Goal: Book appointment/travel/reservation

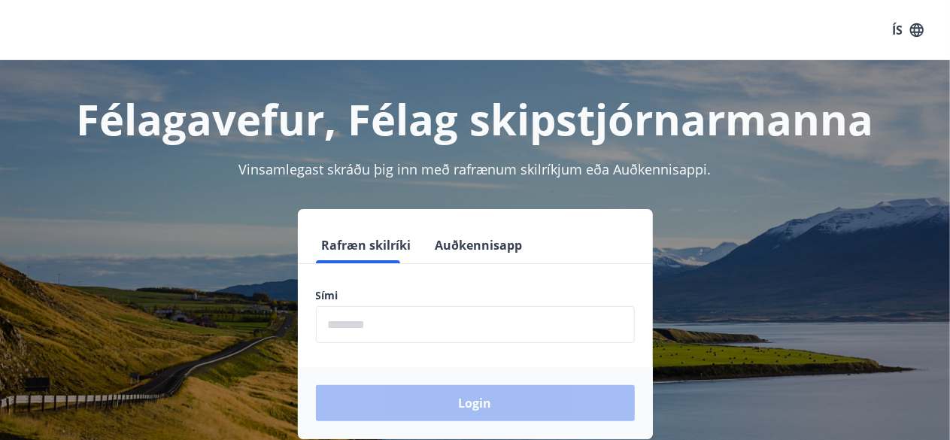
click at [436, 326] on input "phone" at bounding box center [475, 324] width 319 height 37
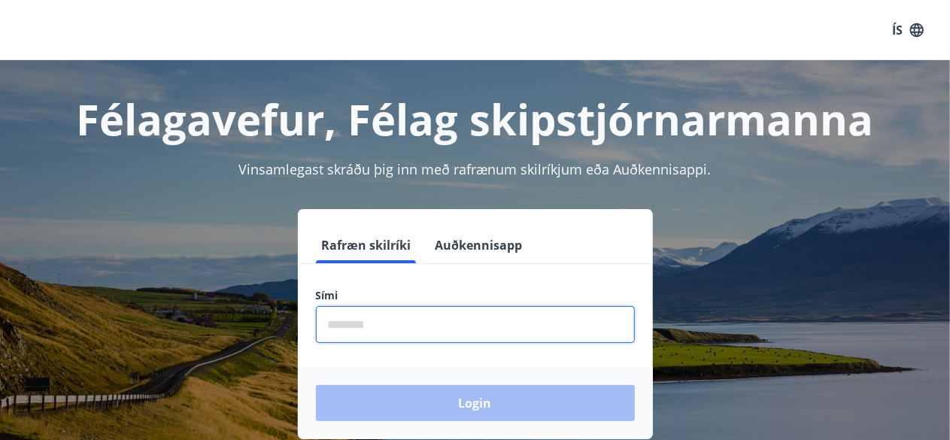
type input "********"
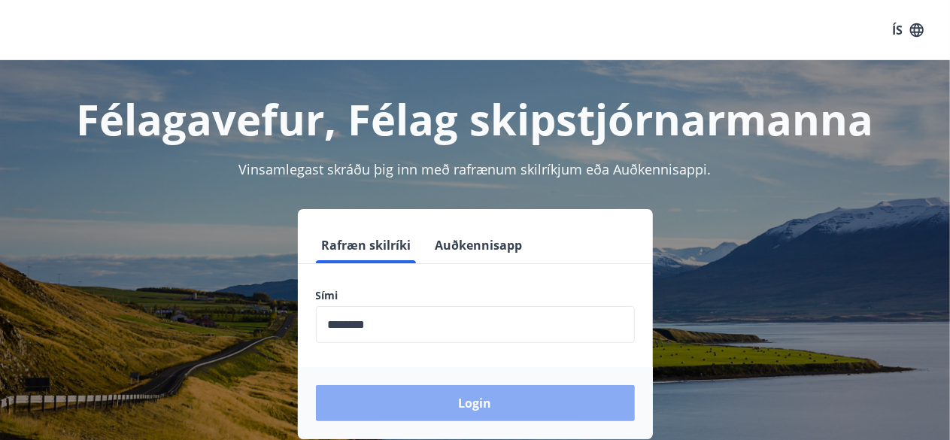
click at [463, 399] on button "Login" at bounding box center [475, 403] width 319 height 36
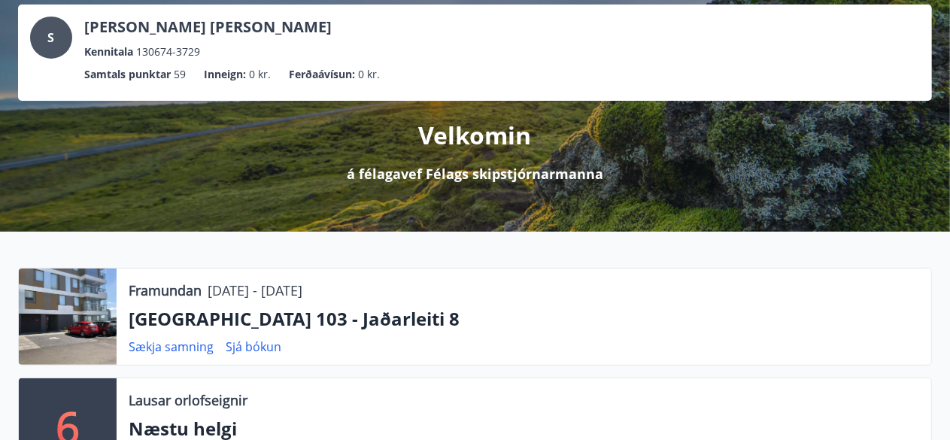
scroll to position [90, 0]
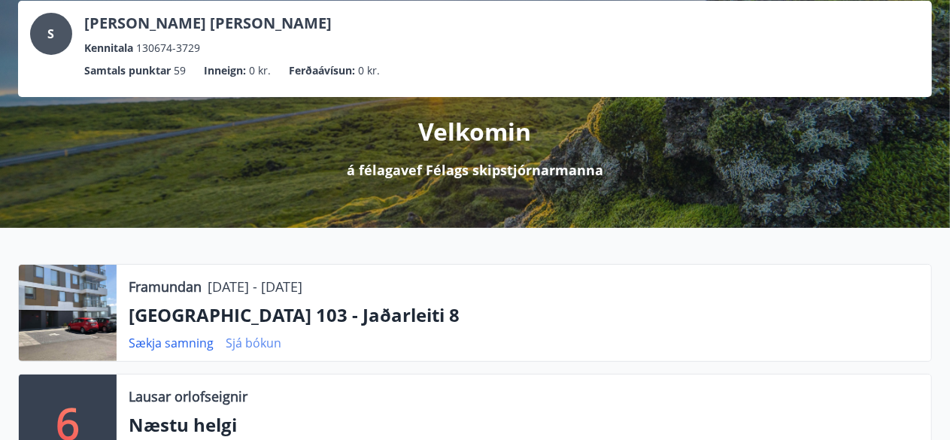
click at [258, 344] on link "Sjá bókun" at bounding box center [254, 343] width 56 height 17
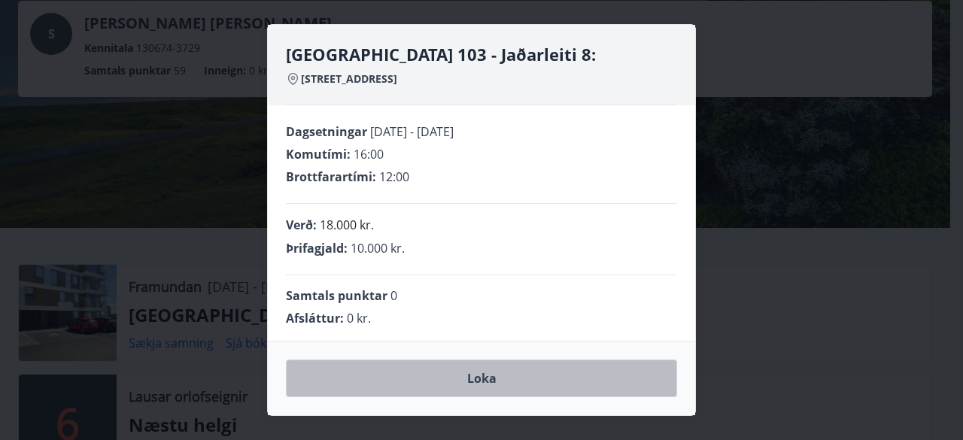
click at [487, 384] on button "Loka" at bounding box center [481, 379] width 391 height 38
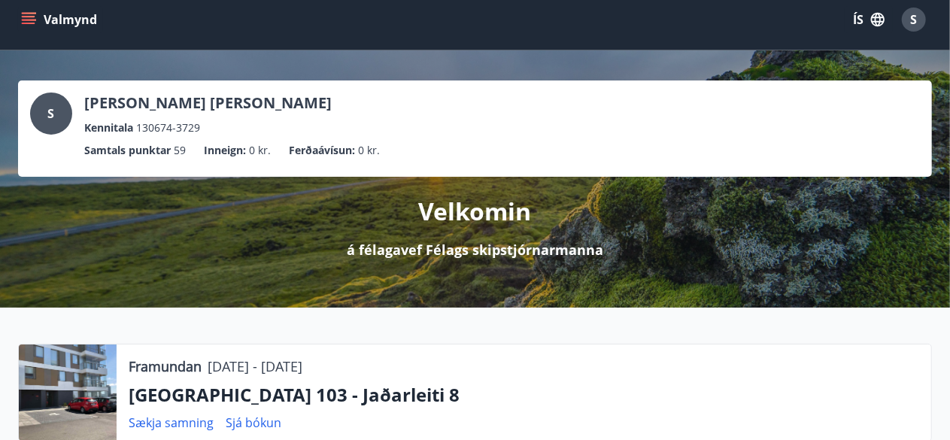
scroll to position [0, 0]
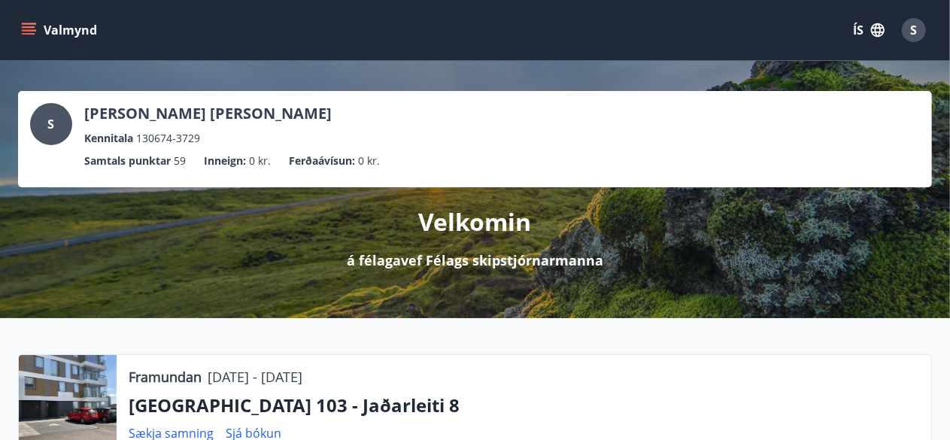
click at [30, 25] on icon "menu" at bounding box center [28, 30] width 15 height 15
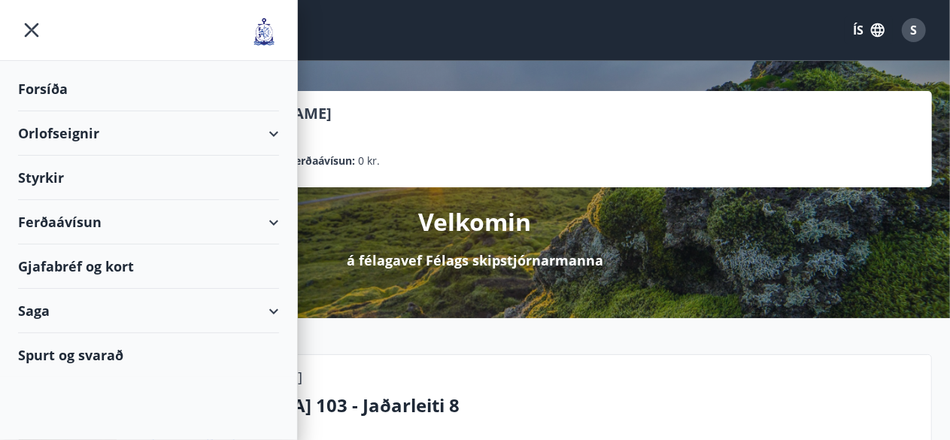
click at [126, 141] on div "Orlofseignir" at bounding box center [148, 133] width 261 height 44
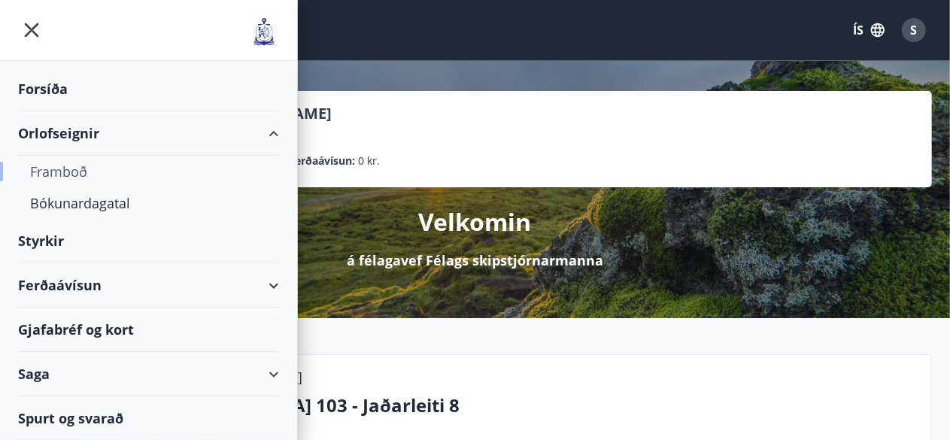
click at [78, 169] on div "Framboð" at bounding box center [148, 172] width 237 height 32
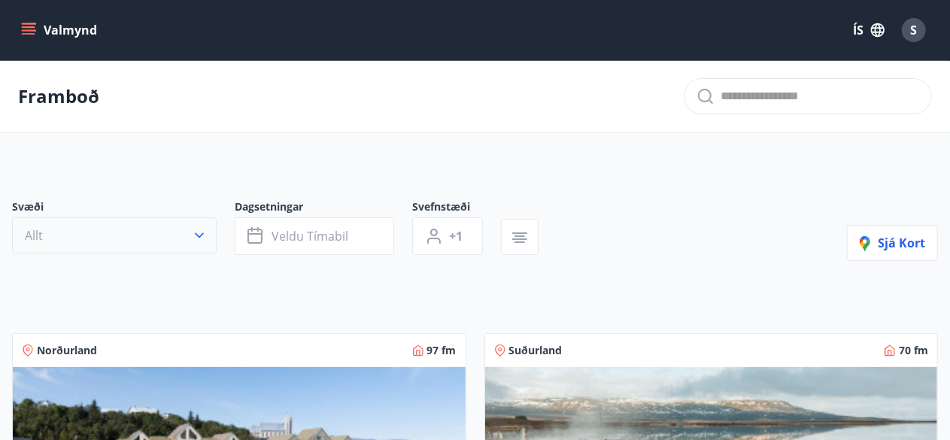
click at [196, 219] on button "Allt" at bounding box center [114, 235] width 205 height 36
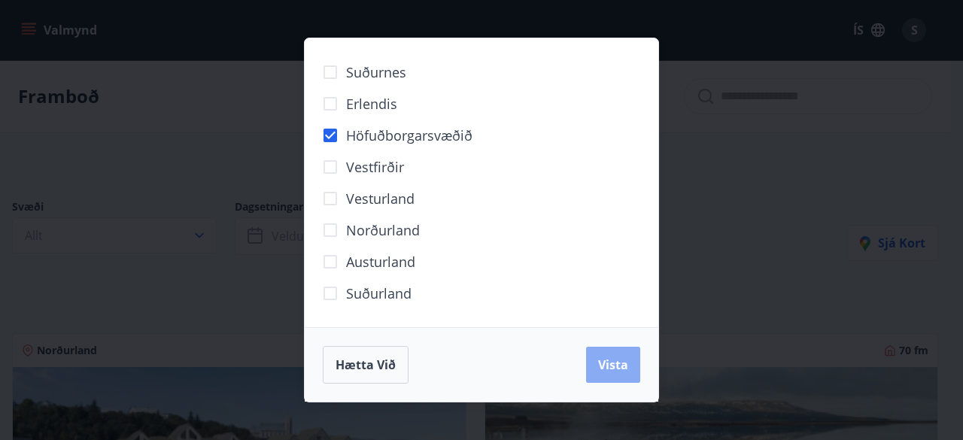
click at [615, 359] on span "Vista" at bounding box center [613, 365] width 30 height 17
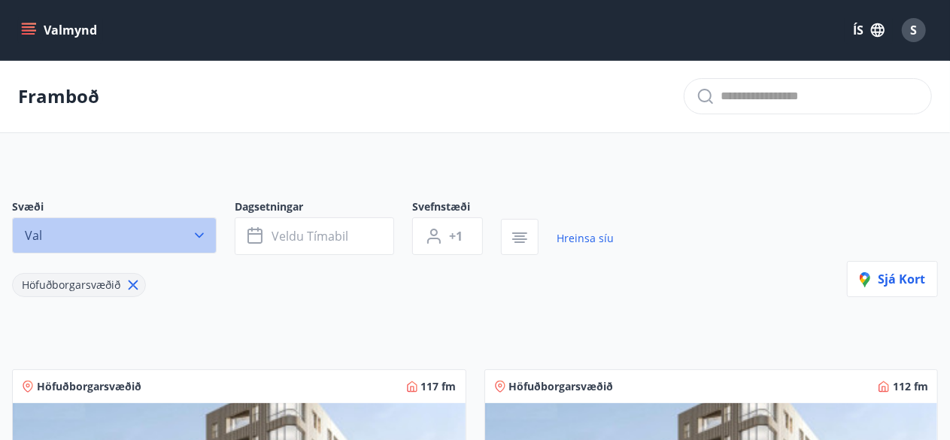
click at [204, 221] on button "Val" at bounding box center [114, 235] width 205 height 36
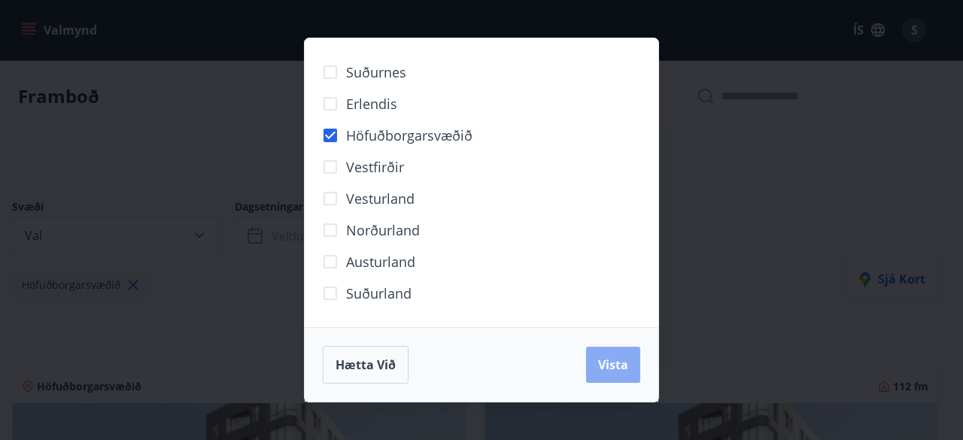
click at [614, 360] on span "Vista" at bounding box center [613, 365] width 30 height 17
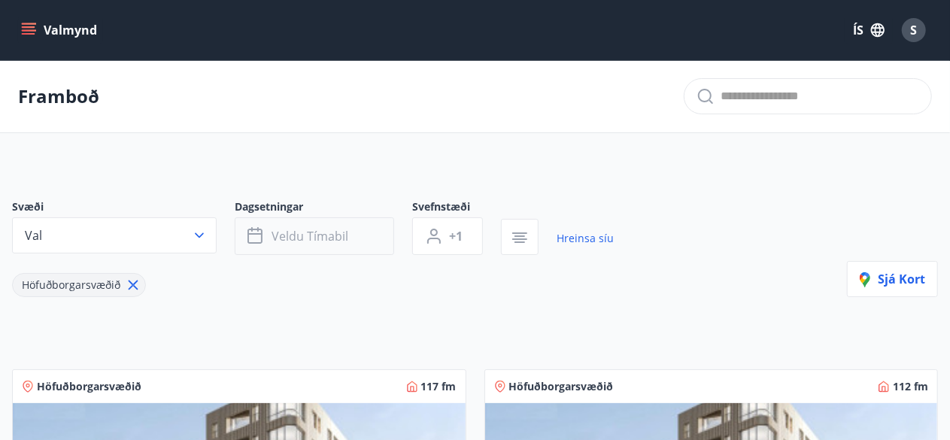
click at [336, 234] on span "Veldu tímabil" at bounding box center [310, 236] width 77 height 17
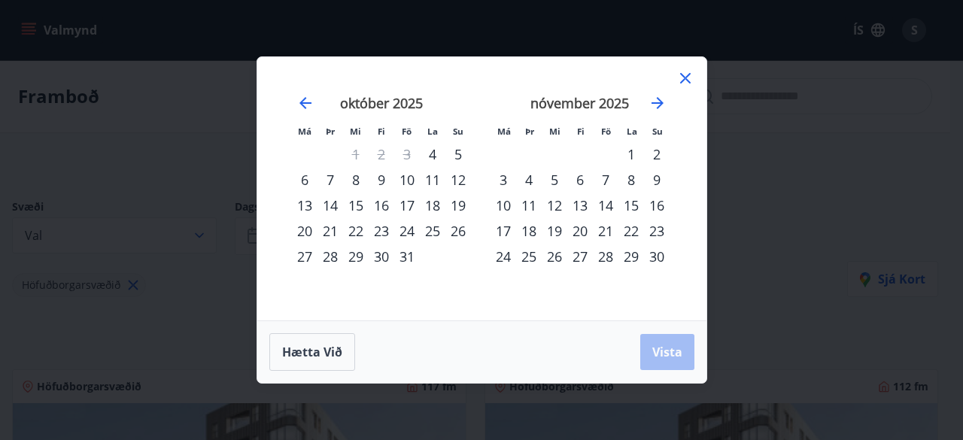
click at [336, 205] on div "14" at bounding box center [331, 206] width 26 height 26
click at [671, 357] on span "Vista" at bounding box center [667, 352] width 30 height 17
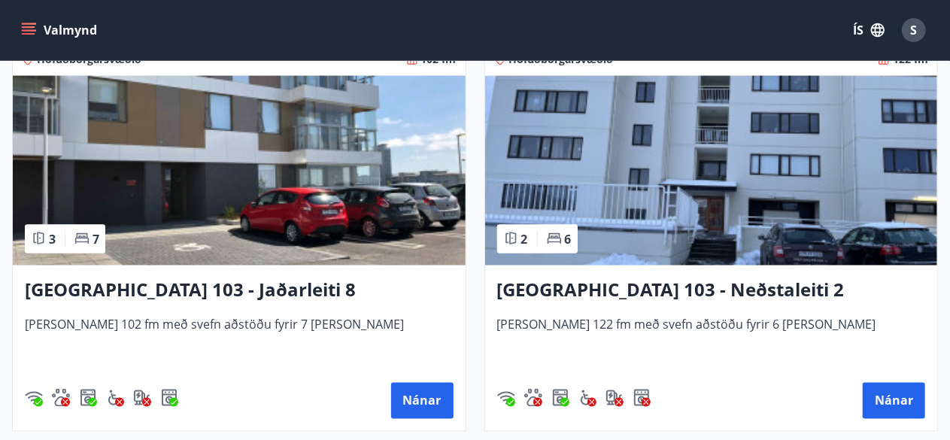
scroll to position [1144, 0]
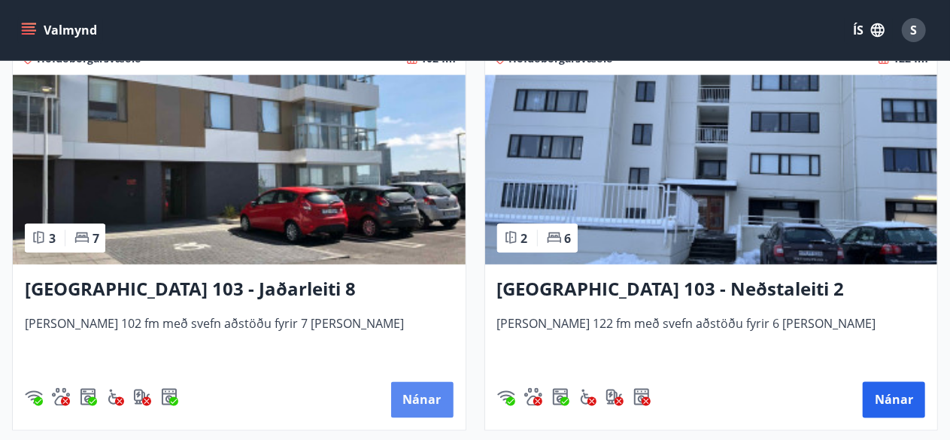
click at [441, 395] on button "Nánar" at bounding box center [422, 400] width 62 height 36
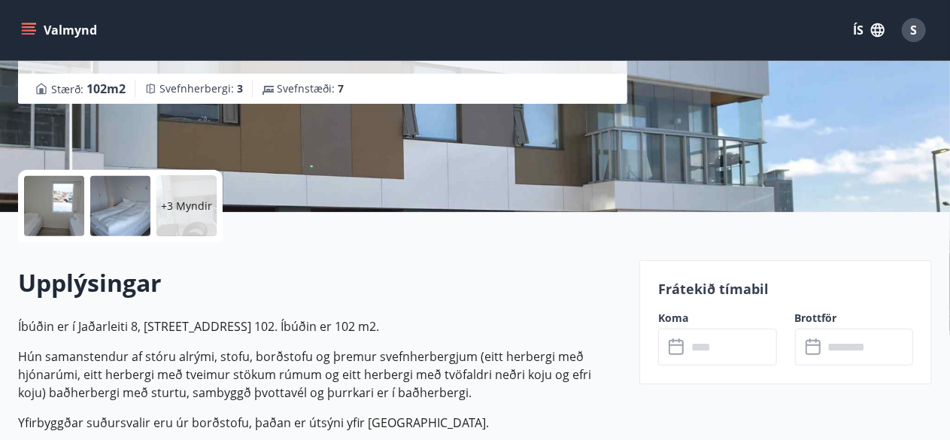
scroll to position [241, 0]
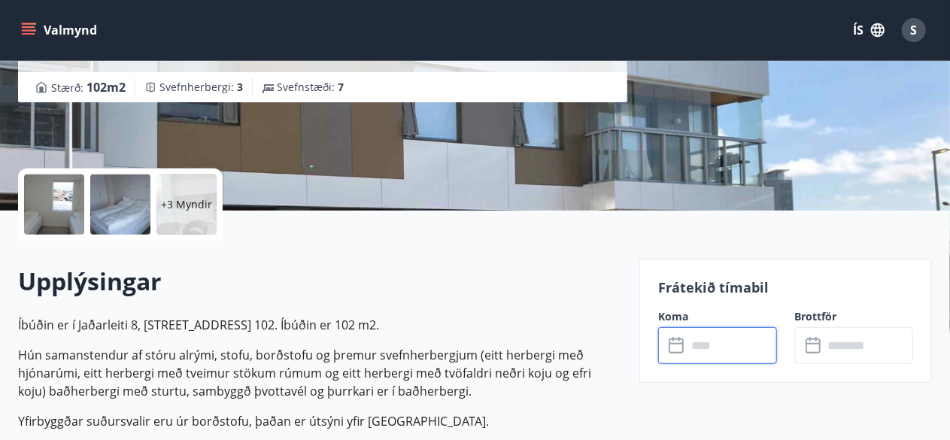
click at [743, 331] on input "text" at bounding box center [732, 345] width 90 height 37
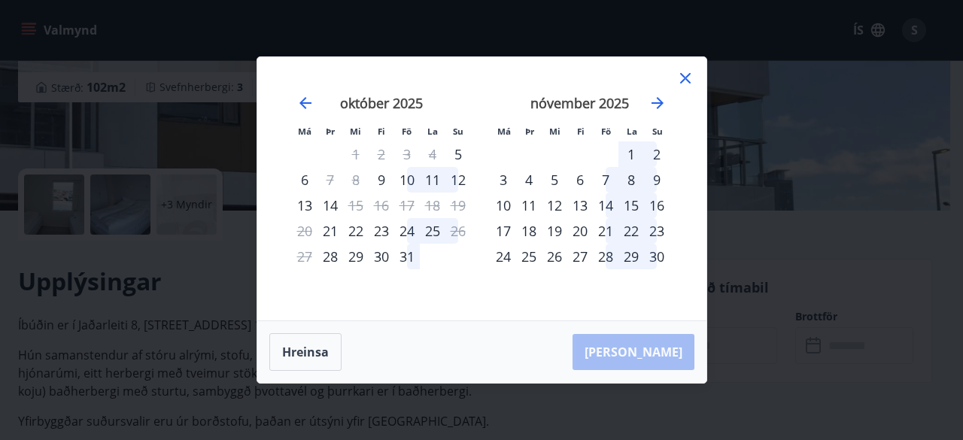
click at [686, 81] on icon at bounding box center [685, 78] width 11 height 11
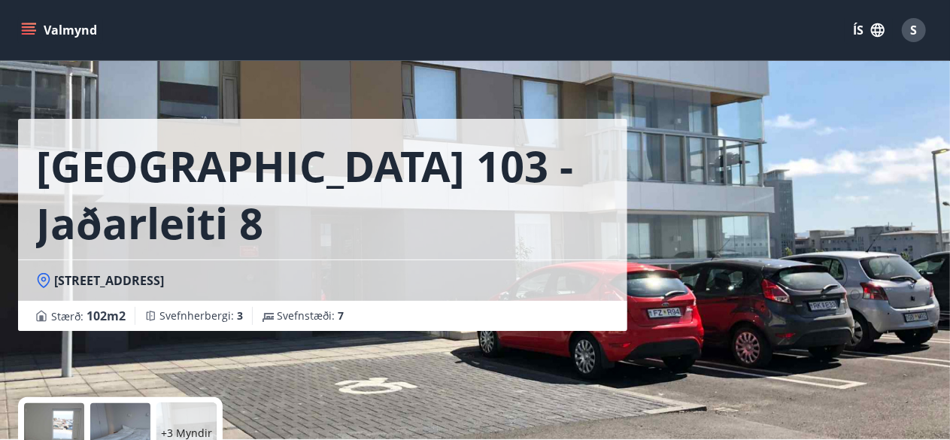
scroll to position [0, 0]
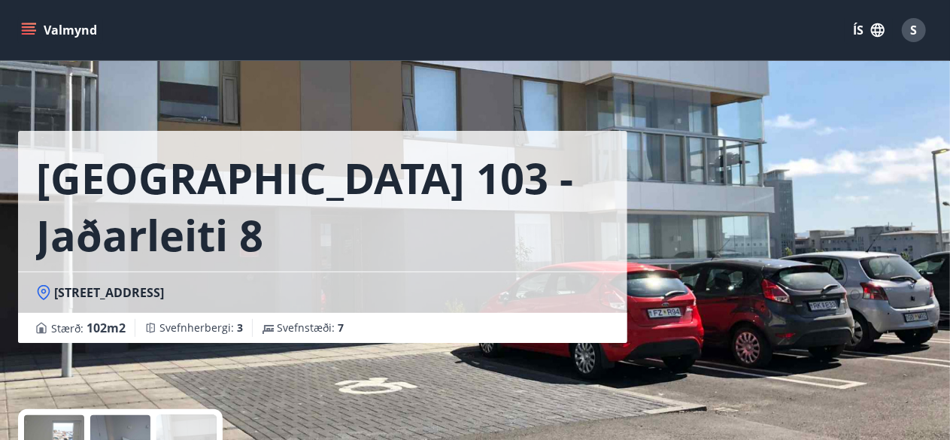
click at [30, 31] on icon "menu" at bounding box center [30, 30] width 17 height 2
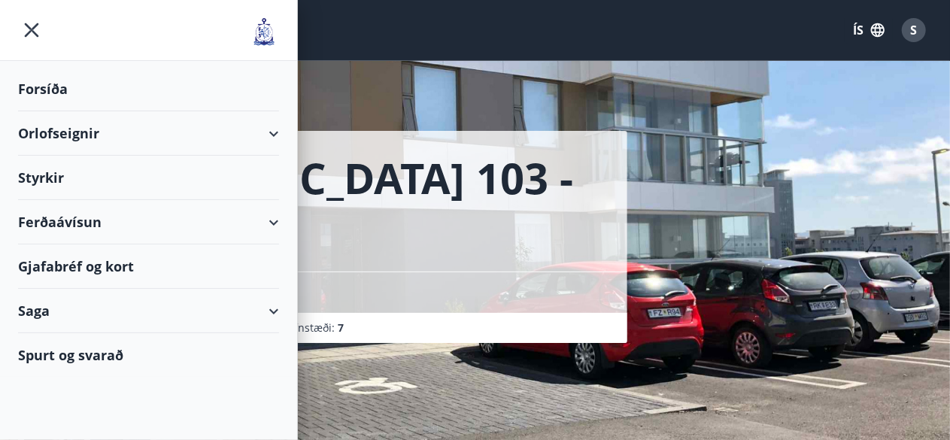
click at [59, 149] on div "Orlofseignir" at bounding box center [148, 133] width 261 height 44
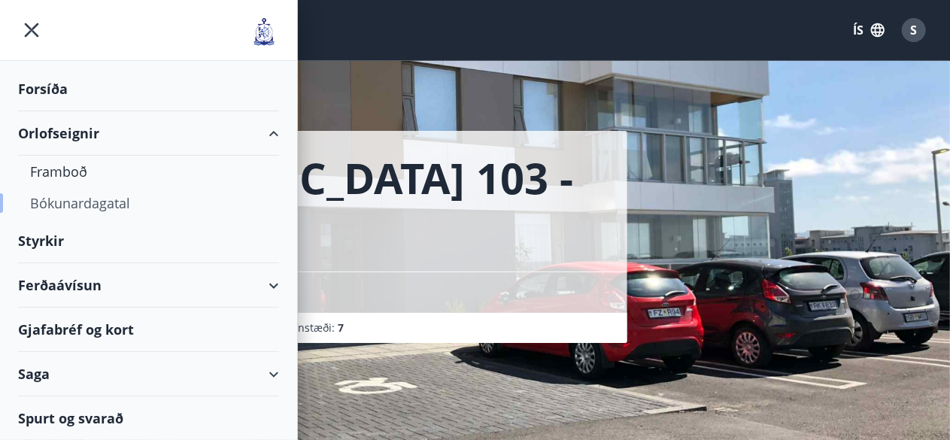
click at [74, 202] on div "Bókunardagatal" at bounding box center [148, 203] width 237 height 32
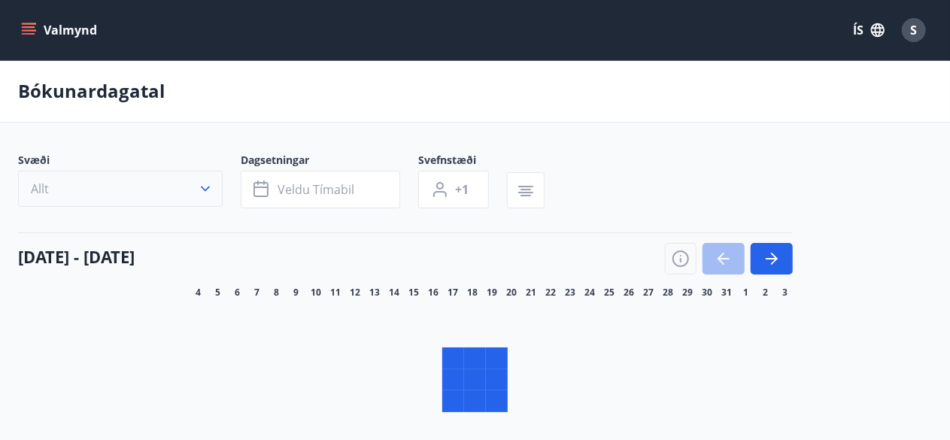
click at [204, 192] on icon "button" at bounding box center [205, 188] width 15 height 15
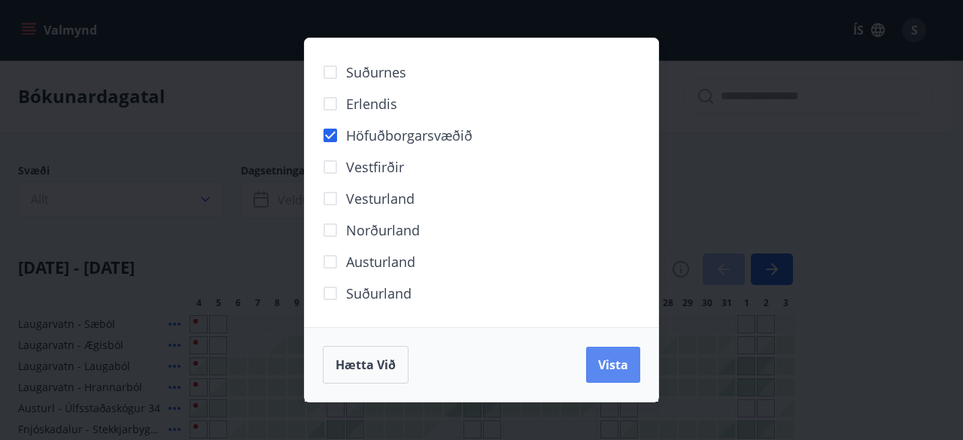
click at [618, 374] on button "Vista" at bounding box center [613, 365] width 54 height 36
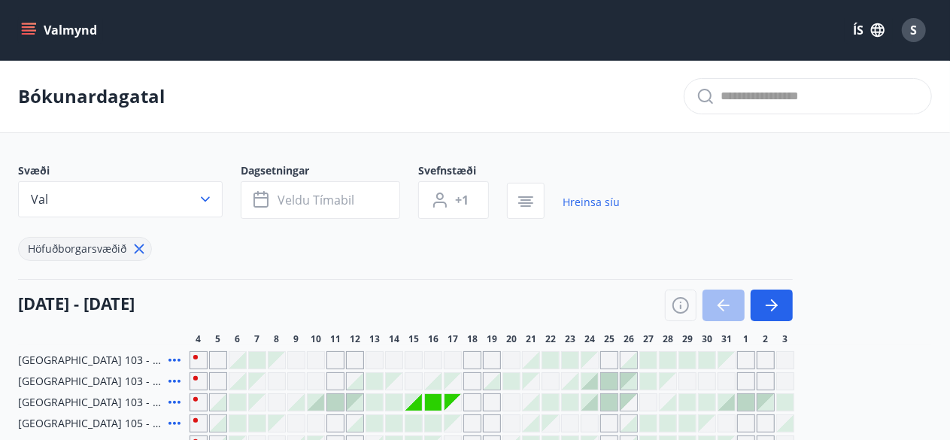
click at [337, 195] on span "Veldu tímabil" at bounding box center [316, 200] width 77 height 17
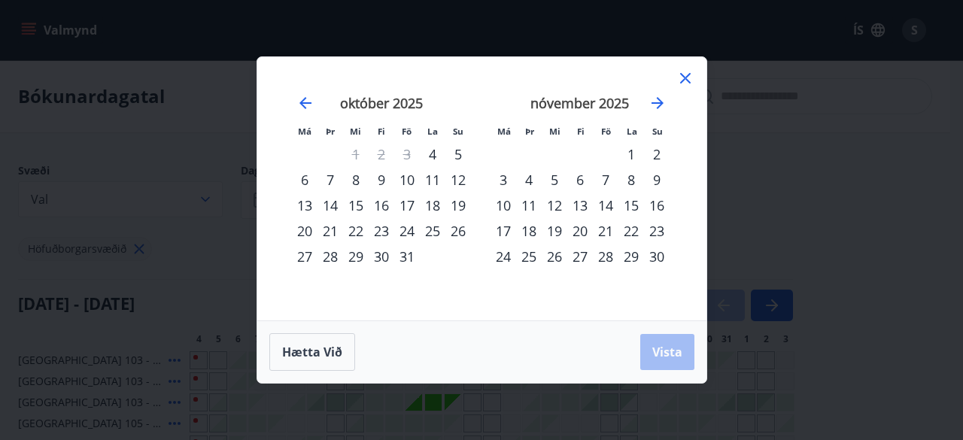
click at [331, 201] on div "14" at bounding box center [331, 206] width 26 height 26
click at [457, 205] on div "19" at bounding box center [458, 206] width 26 height 26
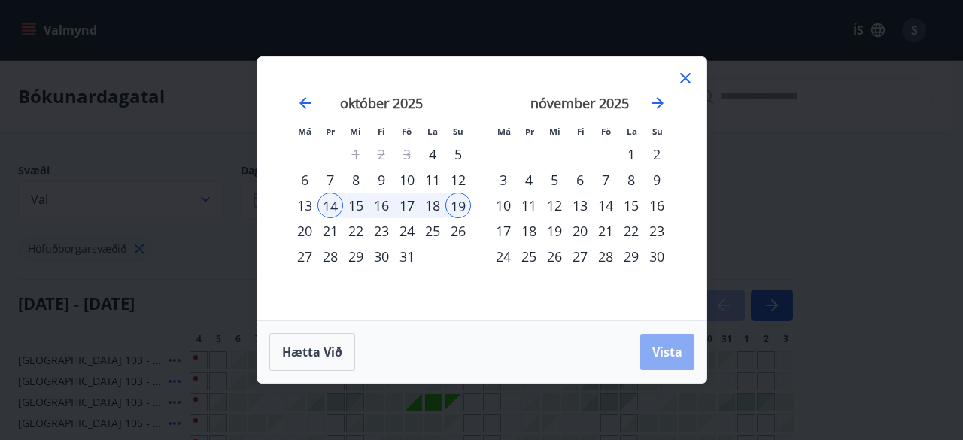
click at [668, 353] on span "Vista" at bounding box center [667, 352] width 30 height 17
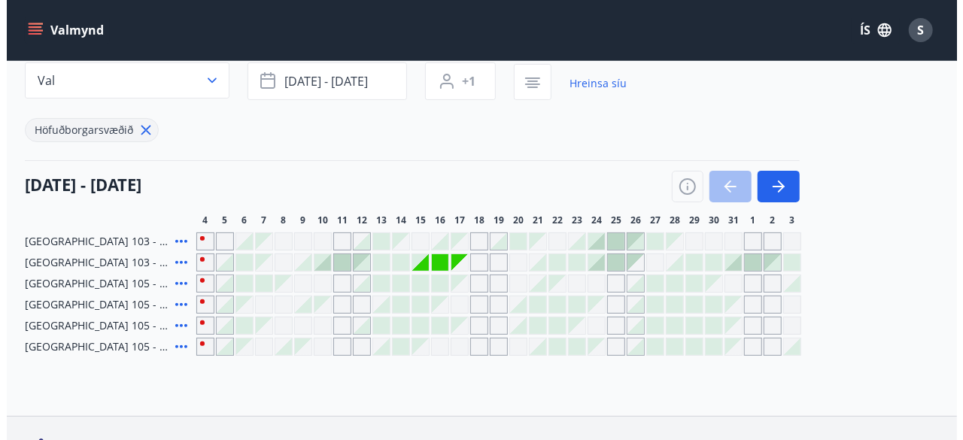
scroll to position [120, 0]
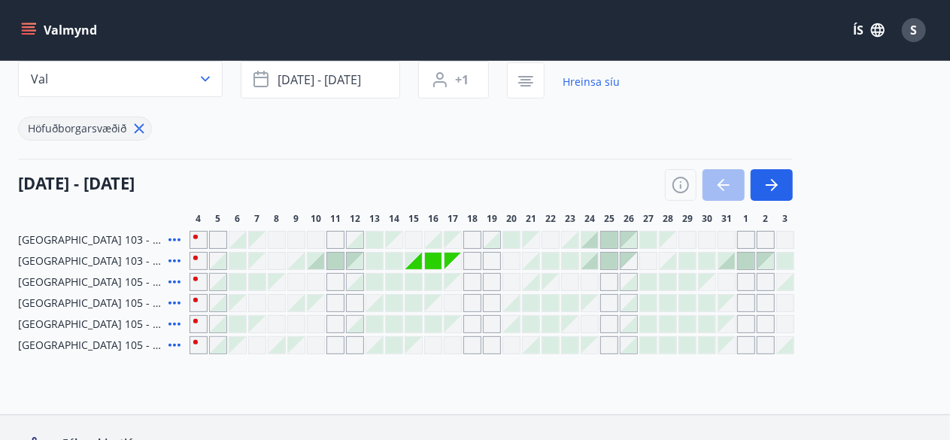
click at [418, 260] on div "Gráir dagar eru ekki bókanlegir" at bounding box center [414, 261] width 17 height 17
click at [908, 30] on div "S" at bounding box center [914, 30] width 24 height 24
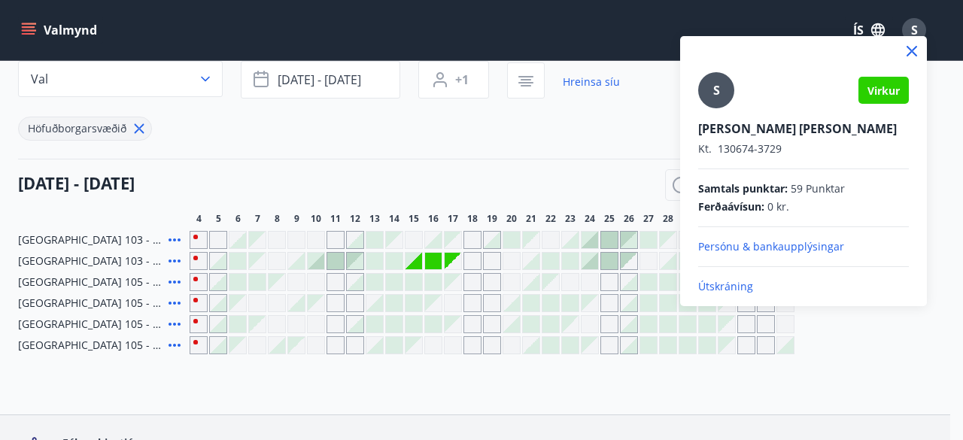
click at [734, 288] on p "Útskráning" at bounding box center [803, 286] width 211 height 15
